Goal: Transaction & Acquisition: Subscribe to service/newsletter

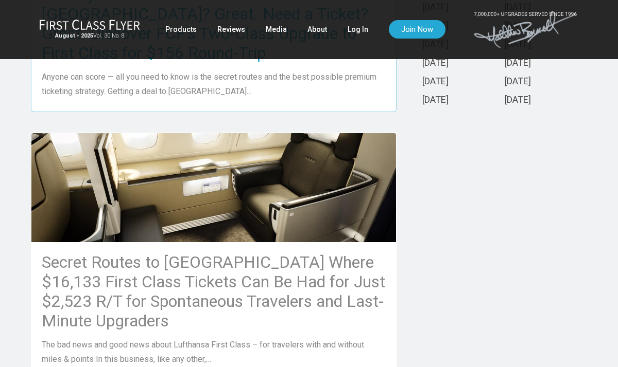
scroll to position [488, 0]
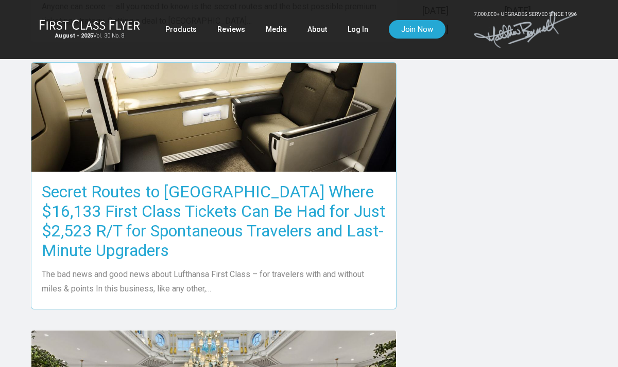
click at [208, 202] on h3 "Secret Routes to [GEOGRAPHIC_DATA] Where $16,133 First Class Tickets Can Be Had…" at bounding box center [214, 221] width 344 height 78
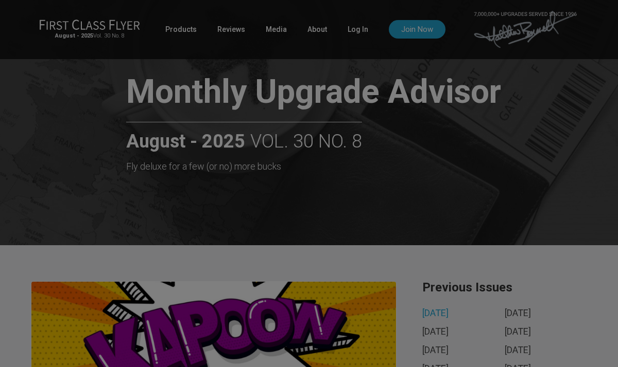
scroll to position [0, 0]
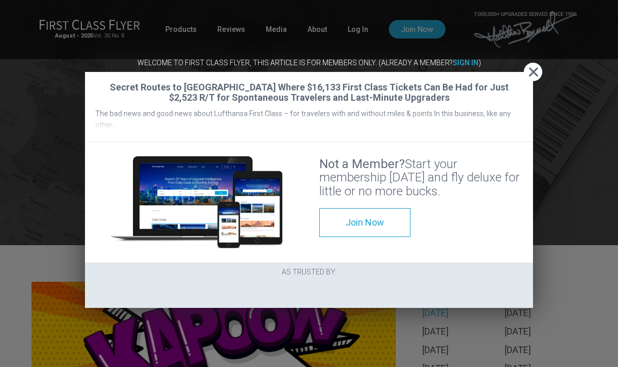
click at [530, 67] on span "Close" at bounding box center [532, 72] width 19 height 11
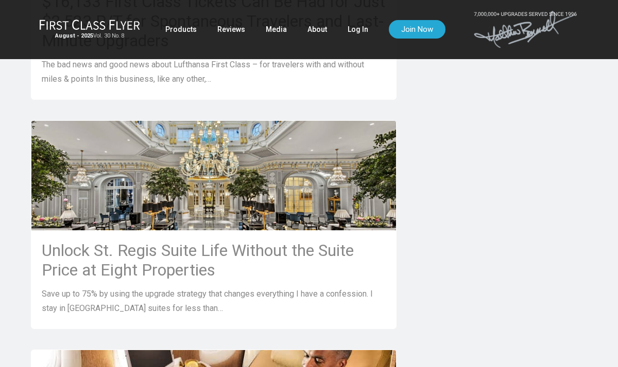
scroll to position [699, 0]
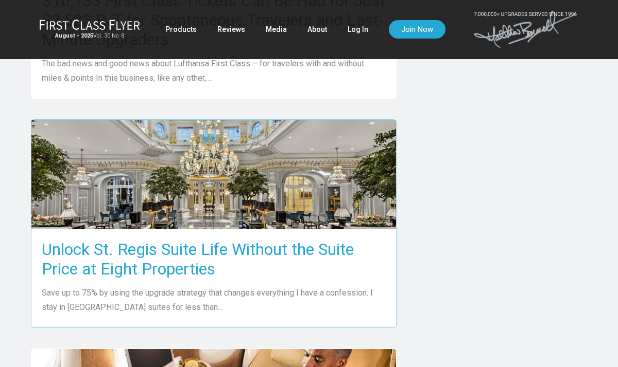
click at [220, 240] on h3 "Unlock St. Regis Suite Life Without the Suite Price at Eight Properties" at bounding box center [214, 259] width 344 height 39
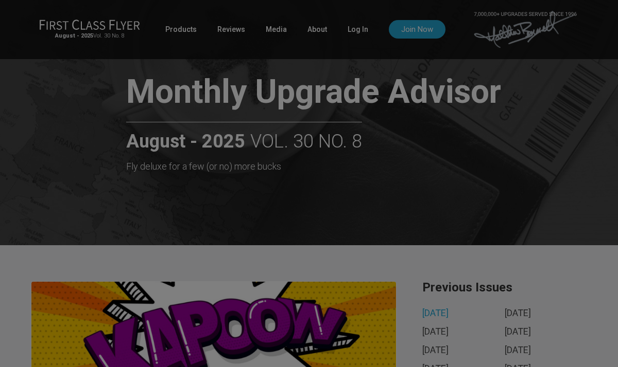
scroll to position [0, 0]
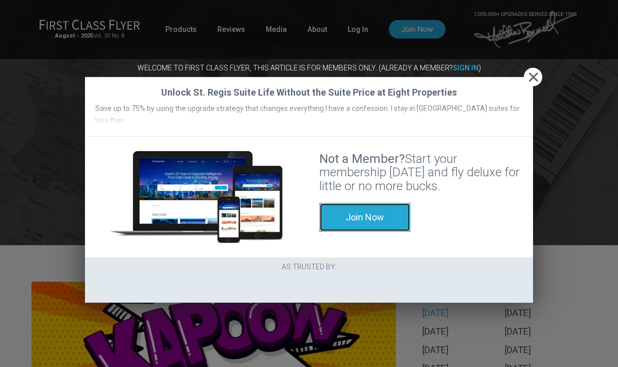
click at [345, 223] on span "Join Now" at bounding box center [364, 217] width 39 height 11
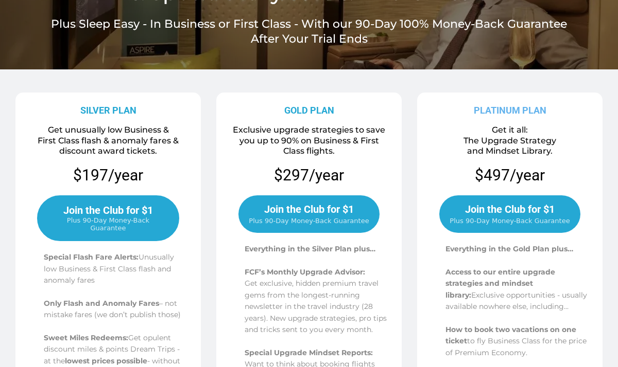
scroll to position [147, 0]
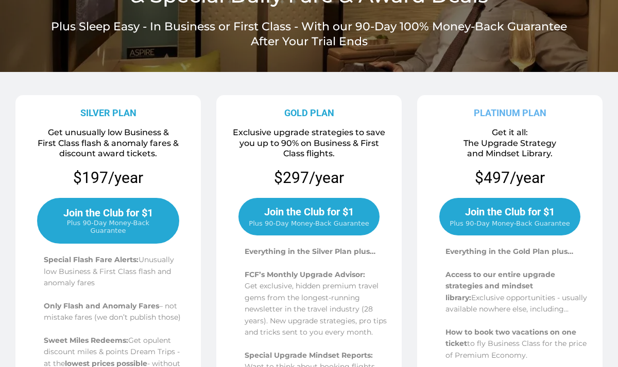
click at [325, 219] on span "Plus 90-Day Money-Back Guarantee" at bounding box center [309, 223] width 120 height 10
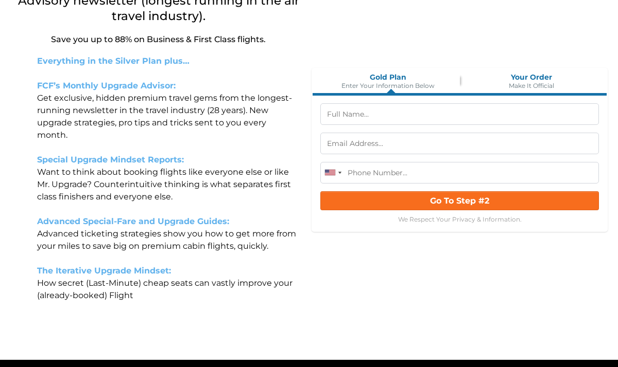
scroll to position [192, 0]
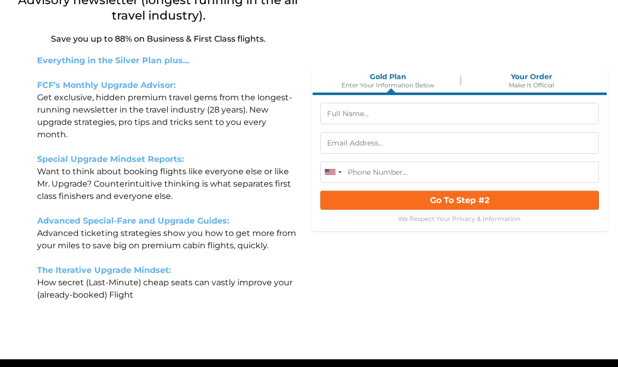
click at [374, 116] on input "text" at bounding box center [459, 114] width 278 height 22
type input "Dr. Pamela Schmidt"
type input "(815) 218-9066"
click at [396, 149] on input "text" at bounding box center [459, 143] width 278 height 22
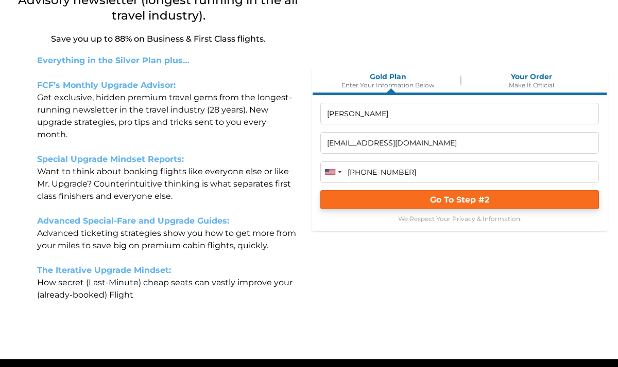
type input "pschmidt712@gmail.com"
click at [428, 203] on button "Go To Step #2" at bounding box center [459, 199] width 278 height 19
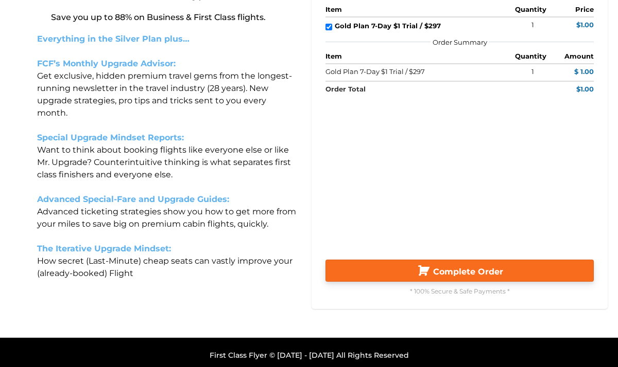
scroll to position [219, 0]
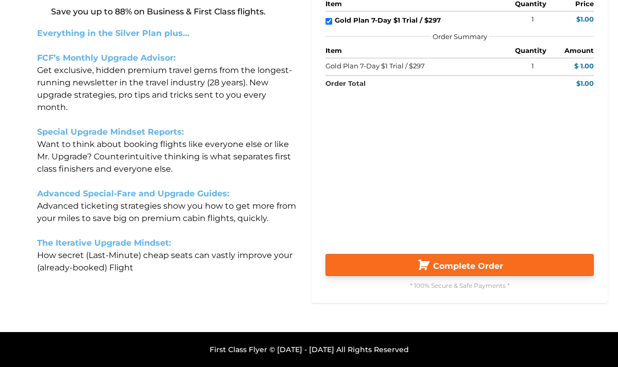
click at [455, 267] on span "Complete Order" at bounding box center [468, 266] width 70 height 10
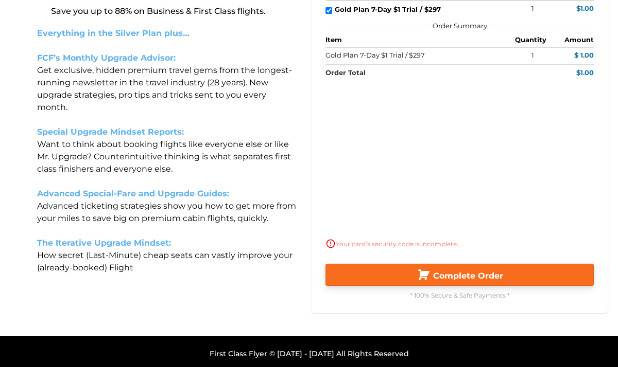
scroll to position [223, 0]
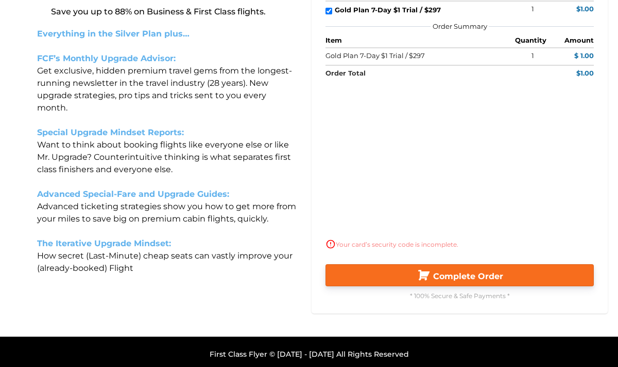
click at [474, 276] on span "Complete Order" at bounding box center [468, 277] width 70 height 10
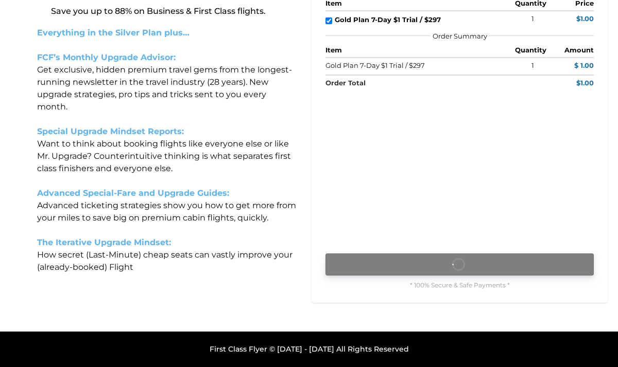
scroll to position [219, 0]
